Goal: Task Accomplishment & Management: Complete application form

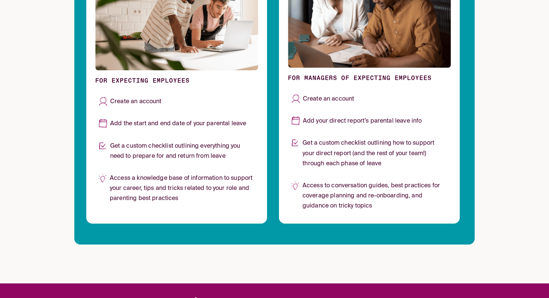
scroll to position [537, 0]
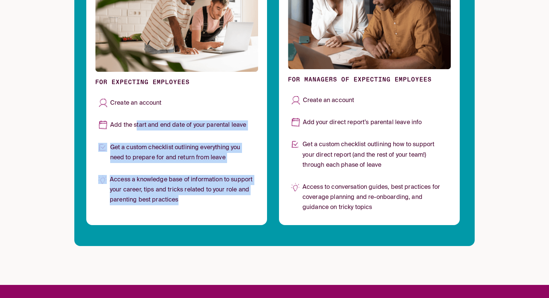
drag, startPoint x: 136, startPoint y: 125, endPoint x: 207, endPoint y: 200, distance: 103.3
click at [207, 200] on div "Create an account Add the start and end date of your parental leave Get a custo…" at bounding box center [176, 151] width 163 height 113
click at [207, 200] on p "Access a knowledge base of information to support your career, tips and tricks …" at bounding box center [182, 190] width 145 height 31
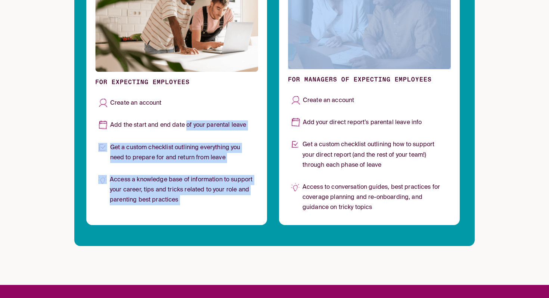
drag, startPoint x: 207, startPoint y: 200, endPoint x: 188, endPoint y: 129, distance: 73.9
click at [188, 129] on div "Create an account Add the start and end date of your parental leave Get a custo…" at bounding box center [176, 151] width 163 height 113
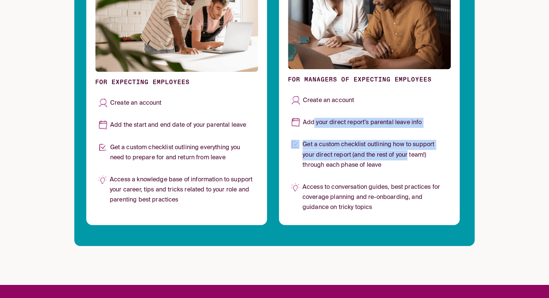
drag, startPoint x: 313, startPoint y: 122, endPoint x: 408, endPoint y: 158, distance: 101.2
click at [408, 158] on div "Create an account Add your direct report’s parental leave info Get a custom che…" at bounding box center [369, 154] width 163 height 123
click at [408, 158] on p "Get a custom checklist outlining how to support your direct report (and the res…" at bounding box center [374, 155] width 145 height 31
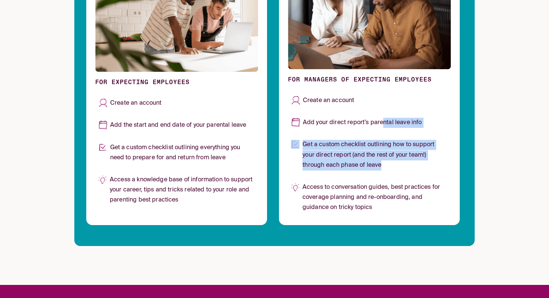
drag, startPoint x: 381, startPoint y: 124, endPoint x: 399, endPoint y: 163, distance: 43.3
click at [399, 163] on div "Create an account Add your direct report’s parental leave info Get a custom che…" at bounding box center [369, 154] width 163 height 123
click at [399, 163] on p "Get a custom checklist outlining how to support your direct report (and the res…" at bounding box center [374, 155] width 145 height 31
drag, startPoint x: 399, startPoint y: 163, endPoint x: 379, endPoint y: 136, distance: 33.2
click at [379, 136] on div "Create an account Add your direct report’s parental leave info Get a custom che…" at bounding box center [369, 154] width 163 height 123
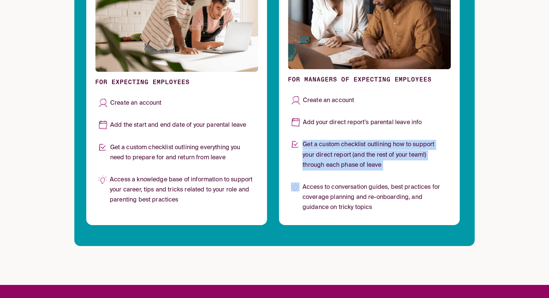
click at [374, 130] on div at bounding box center [374, 130] width 0 height 0
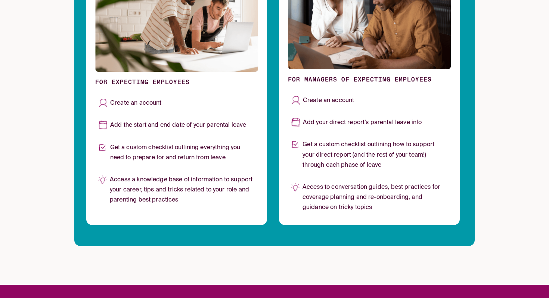
click at [339, 189] on p "Access to conversation guides, best practices for coverage planning and re-onbo…" at bounding box center [374, 197] width 145 height 31
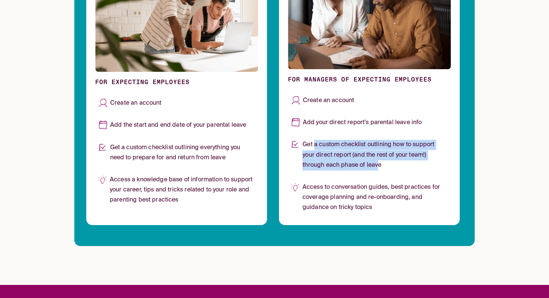
drag, startPoint x: 314, startPoint y: 146, endPoint x: 379, endPoint y: 169, distance: 68.7
click at [379, 169] on p "Get a custom checklist outlining how to support your direct report (and the res…" at bounding box center [374, 155] width 145 height 31
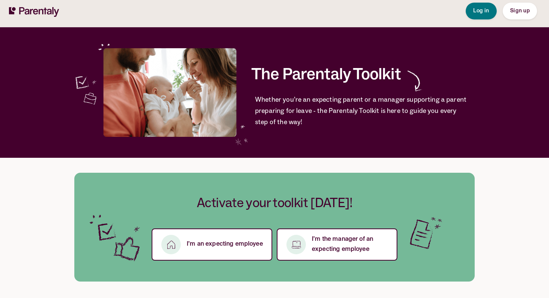
scroll to position [0, 0]
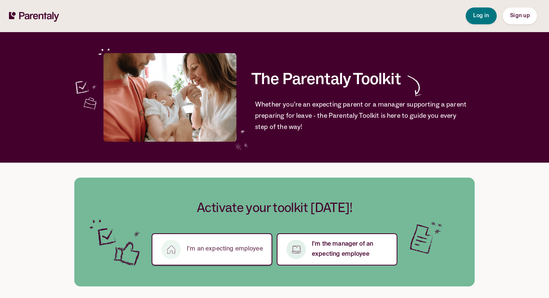
click at [217, 252] on p "I’m an expecting employee" at bounding box center [225, 249] width 76 height 10
